Goal: Communication & Community: Connect with others

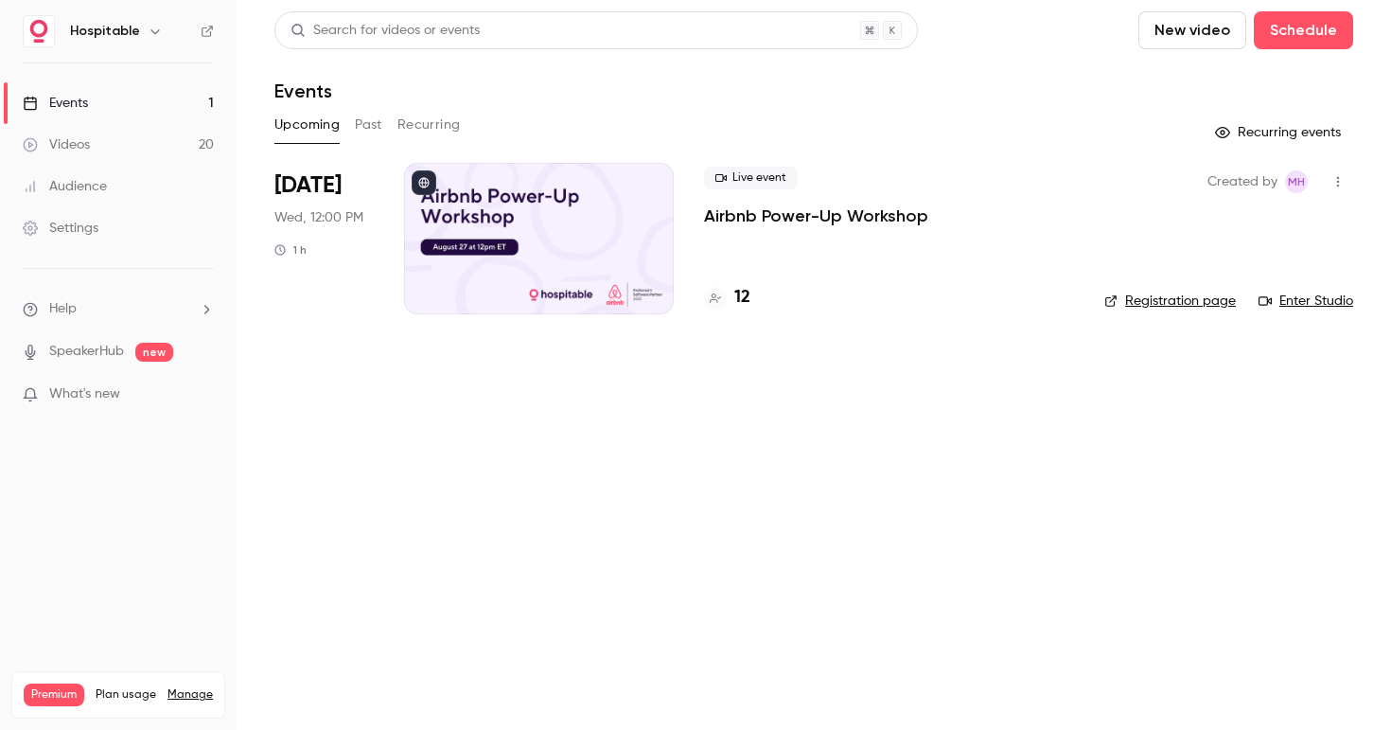
click at [1332, 175] on icon "button" at bounding box center [1337, 181] width 15 height 13
click at [1260, 265] on li "Invite to Studio" at bounding box center [1250, 279] width 204 height 49
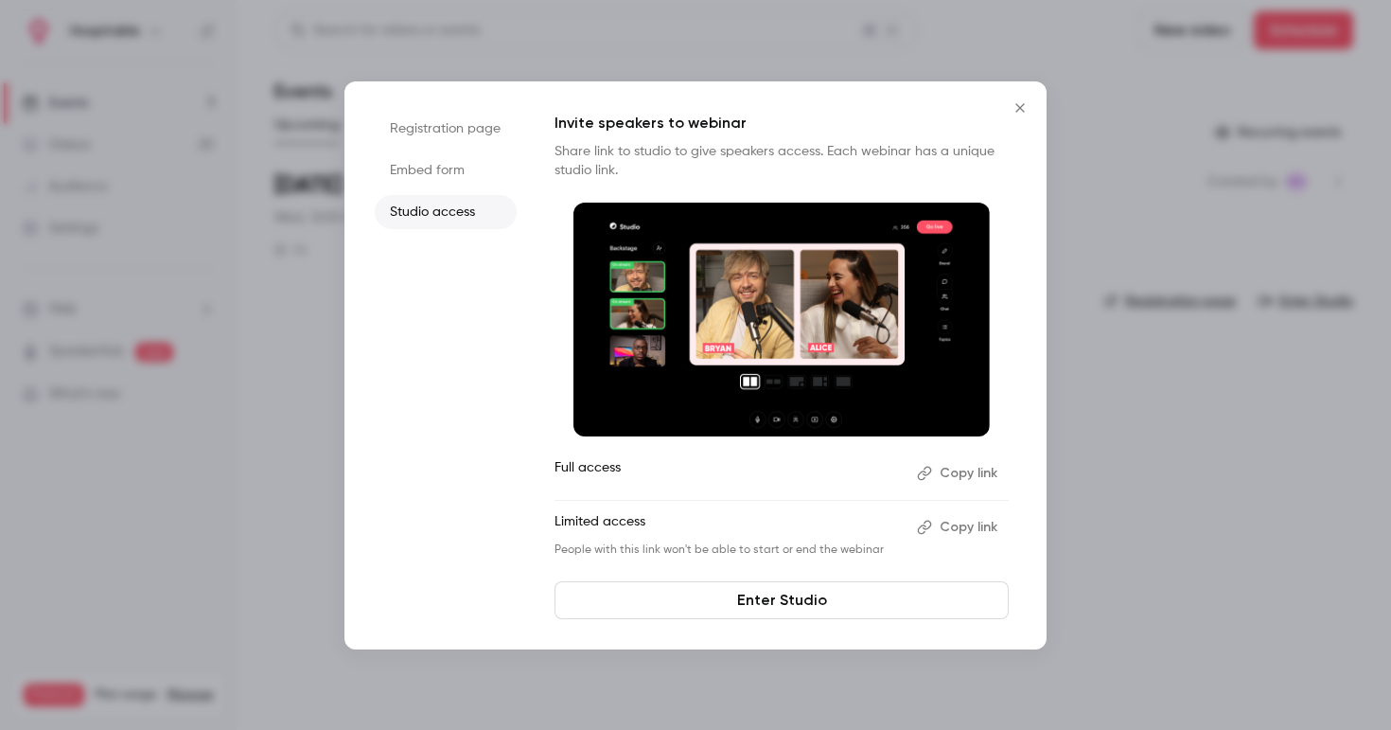
click at [973, 534] on button "Copy link" at bounding box center [958, 527] width 99 height 30
